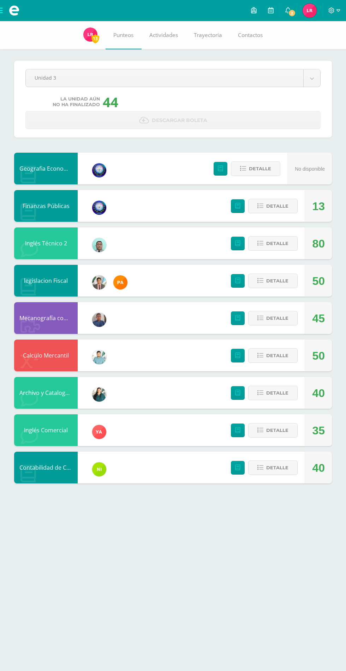
click at [288, 10] on icon at bounding box center [288, 10] width 6 height 6
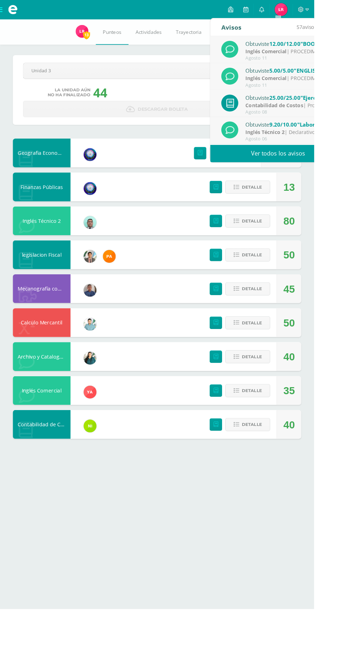
click at [345, 165] on link "Ver todos los avisos" at bounding box center [305, 168] width 149 height 19
click at [308, 167] on link "Ver todos los avisos" at bounding box center [305, 168] width 149 height 19
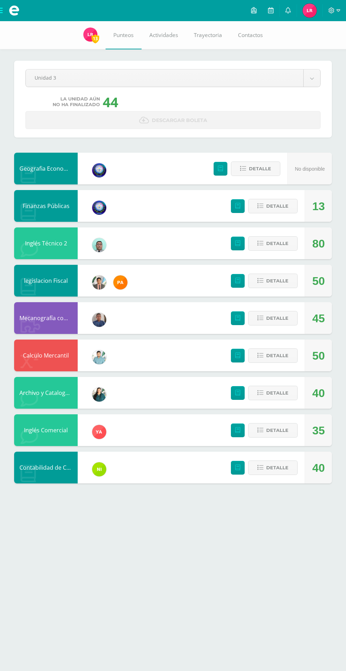
click at [285, 10] on link "0" at bounding box center [287, 10] width 17 height 21
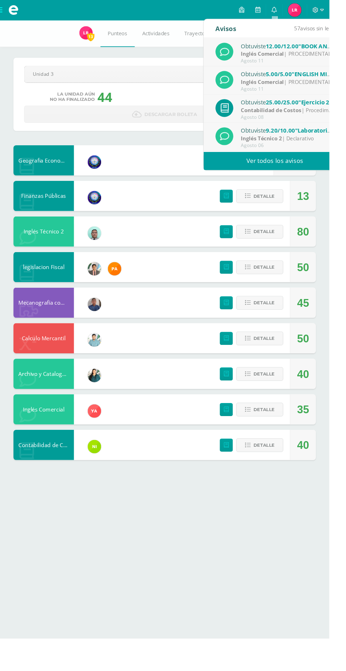
click at [296, 9] on link "0" at bounding box center [287, 10] width 17 height 21
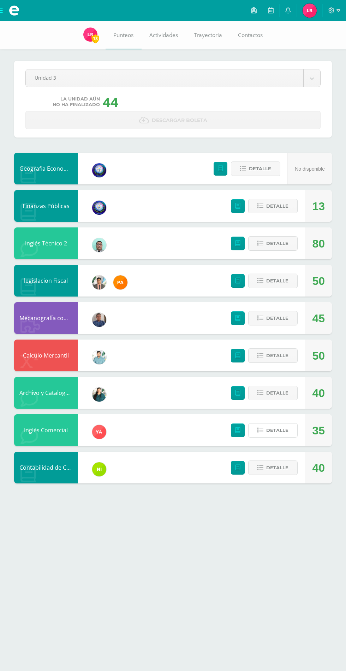
click at [280, 431] on span "Detalle" at bounding box center [277, 430] width 22 height 13
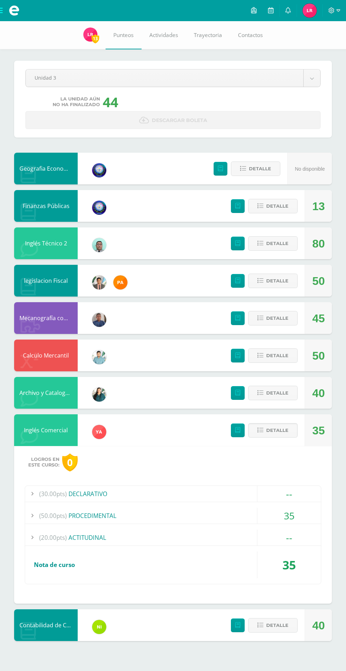
click at [47, 515] on span "(50.00pts)" at bounding box center [53, 516] width 28 height 16
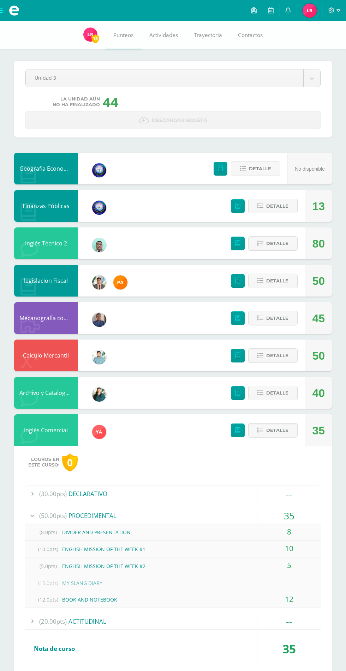
click at [39, 622] on div at bounding box center [32, 622] width 14 height 16
